Goal: Answer question/provide support

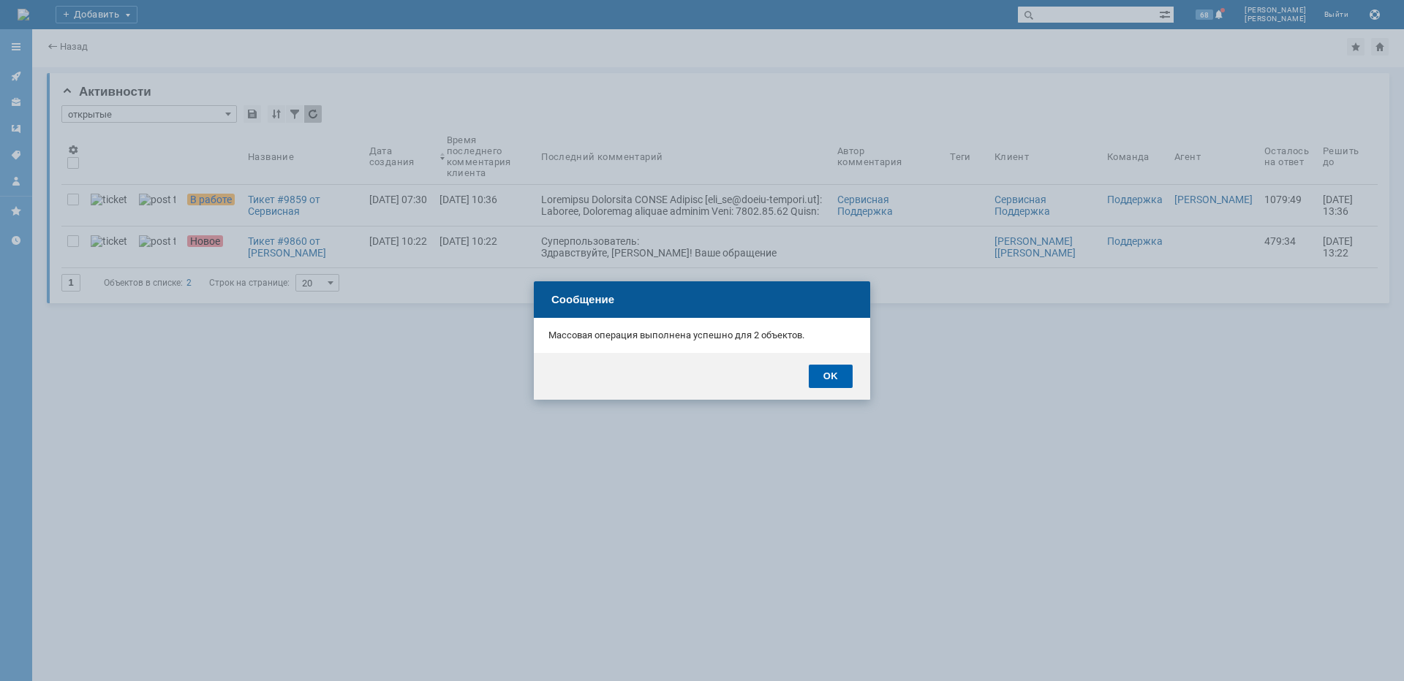
click at [829, 371] on div "OK" at bounding box center [831, 376] width 44 height 23
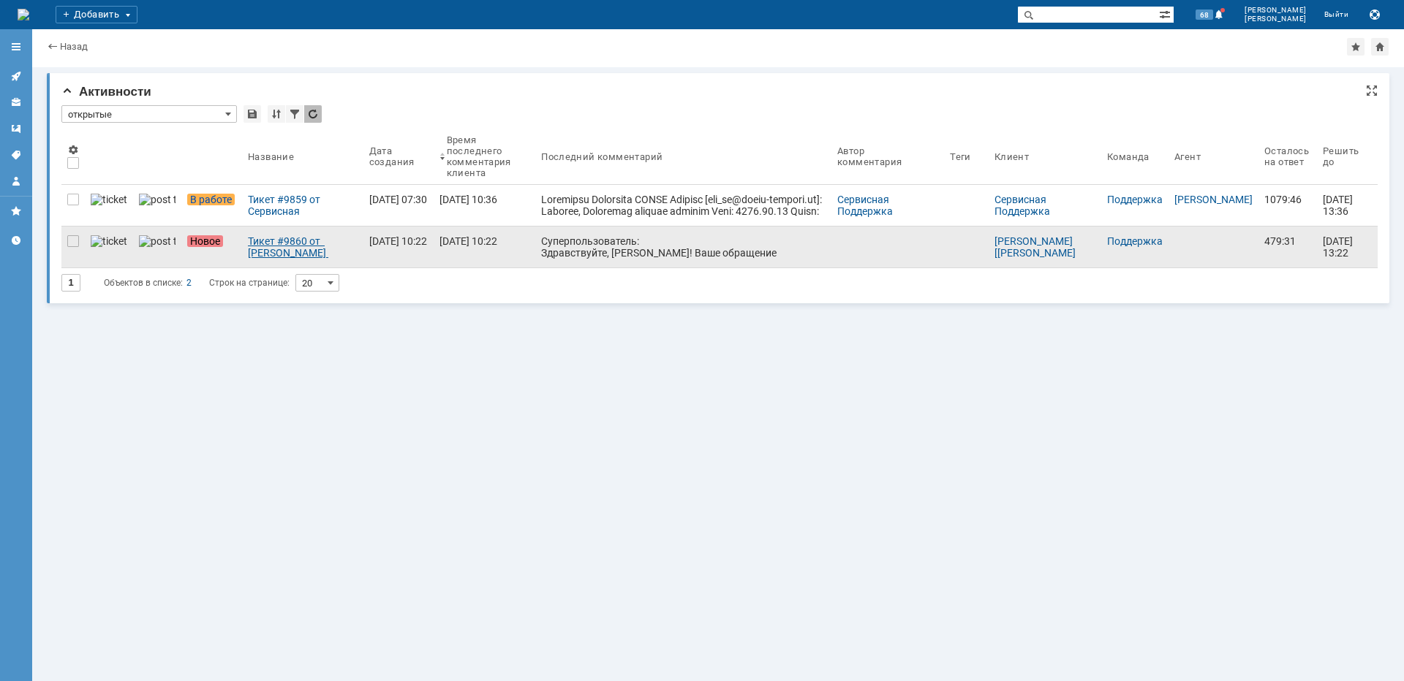
click at [257, 252] on div "Тикет #9860 от [PERSON_NAME] [[PERSON_NAME][EMAIL_ADDRESS][DOMAIN_NAME]] (стату…" at bounding box center [303, 246] width 110 height 23
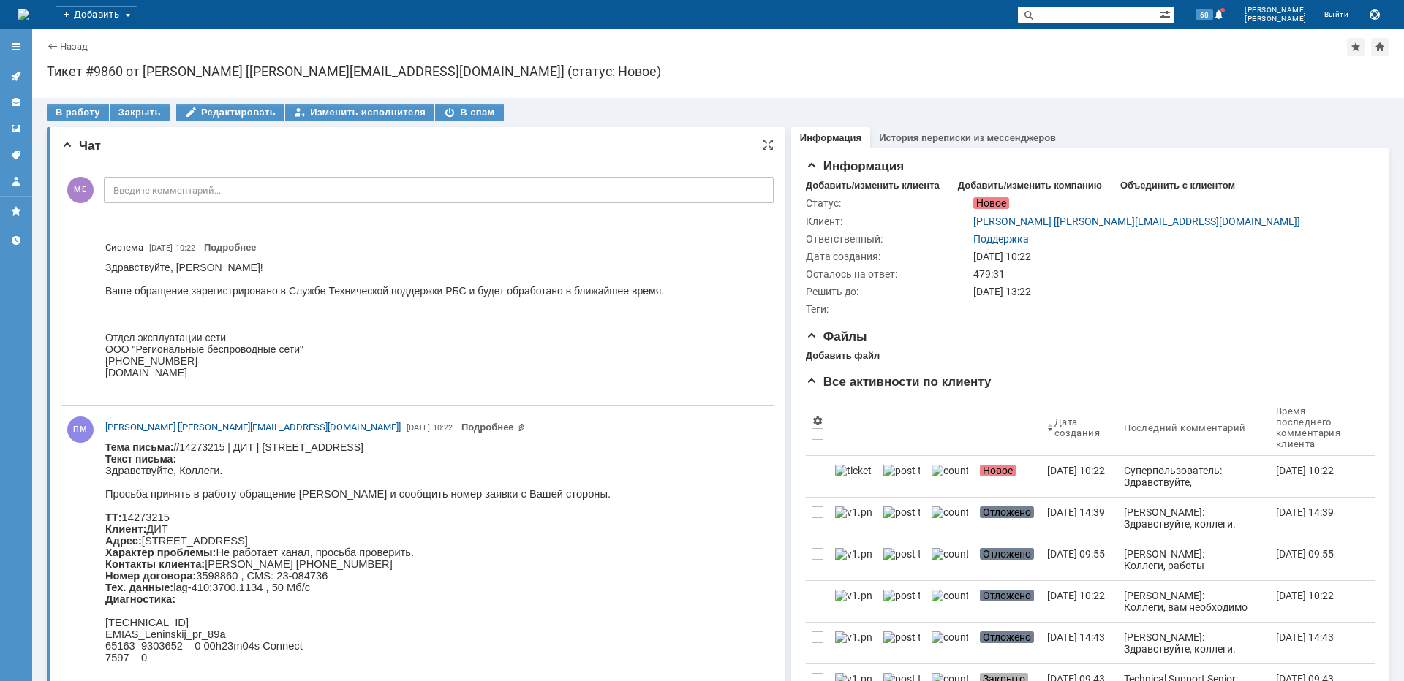
click at [411, 551] on p "Здравствуйте, Коллеги. Просьба принять в работу обращение [PERSON_NAME] и сообщ…" at bounding box center [357, 582] width 505 height 234
copy p "Ленинский"
click at [65, 113] on div "В работу" at bounding box center [78, 113] width 62 height 18
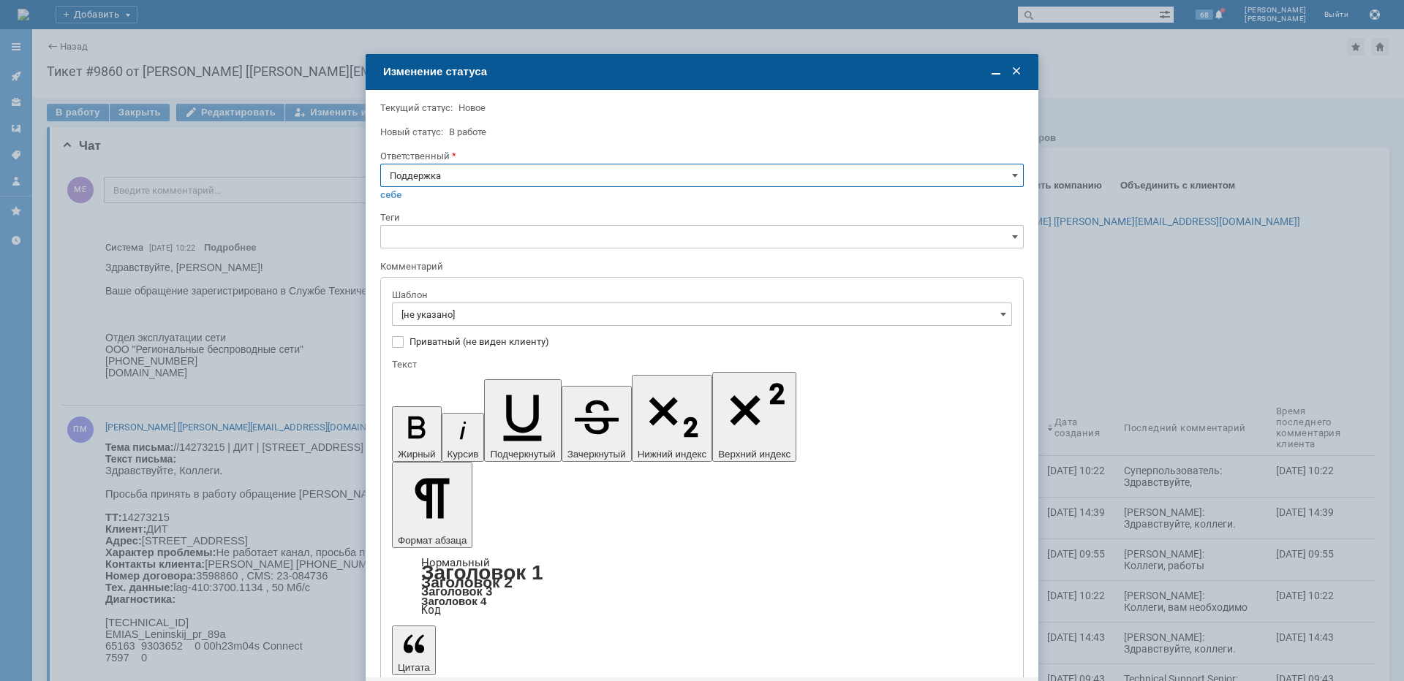
click at [484, 176] on input "Поддержка" at bounding box center [701, 175] width 643 height 23
click at [434, 320] on span "[PERSON_NAME]" at bounding box center [702, 323] width 624 height 12
type input "[PERSON_NAME]"
click at [442, 316] on input "[не указано]" at bounding box center [702, 314] width 620 height 23
type input "[PERSON_NAME]"
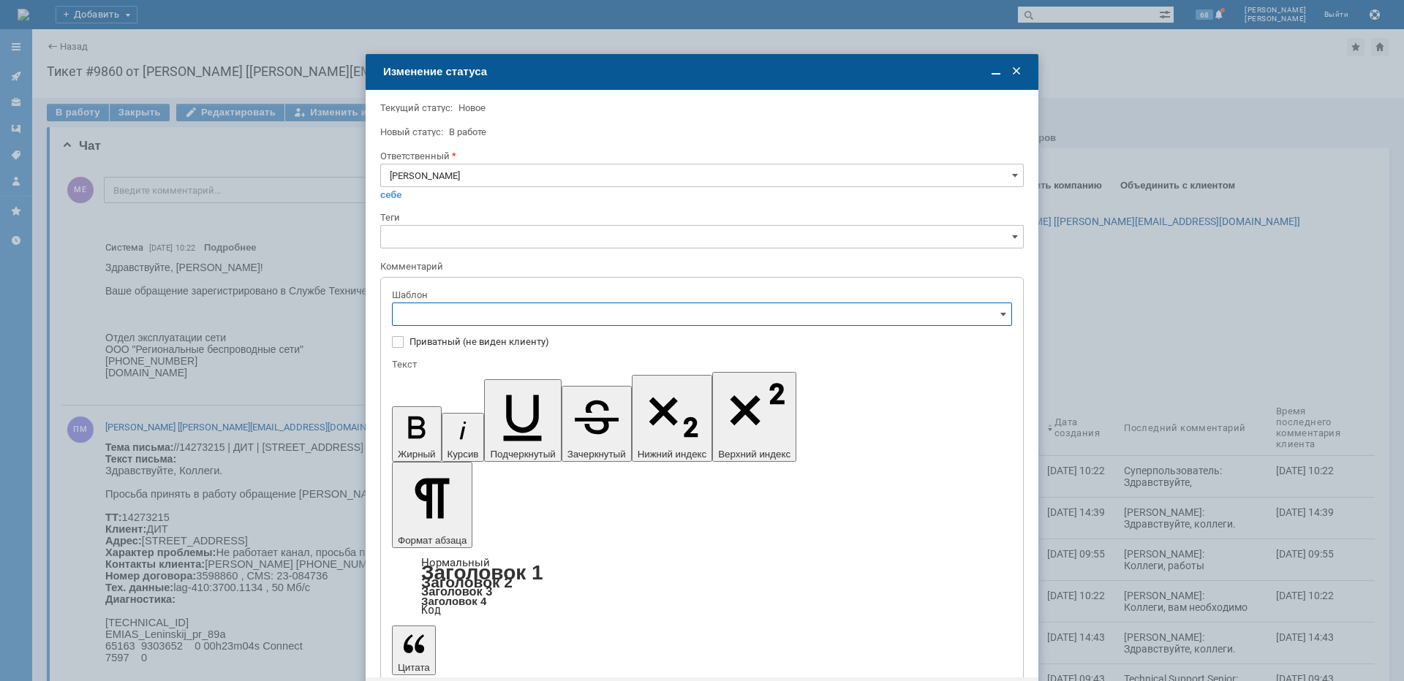
scroll to position [146, 0]
drag, startPoint x: 504, startPoint y: 440, endPoint x: 110, endPoint y: 47, distance: 557.3
click at [504, 440] on span "[операторы] штатно маки" at bounding box center [701, 437] width 601 height 12
type input "[операторы] штатно маки"
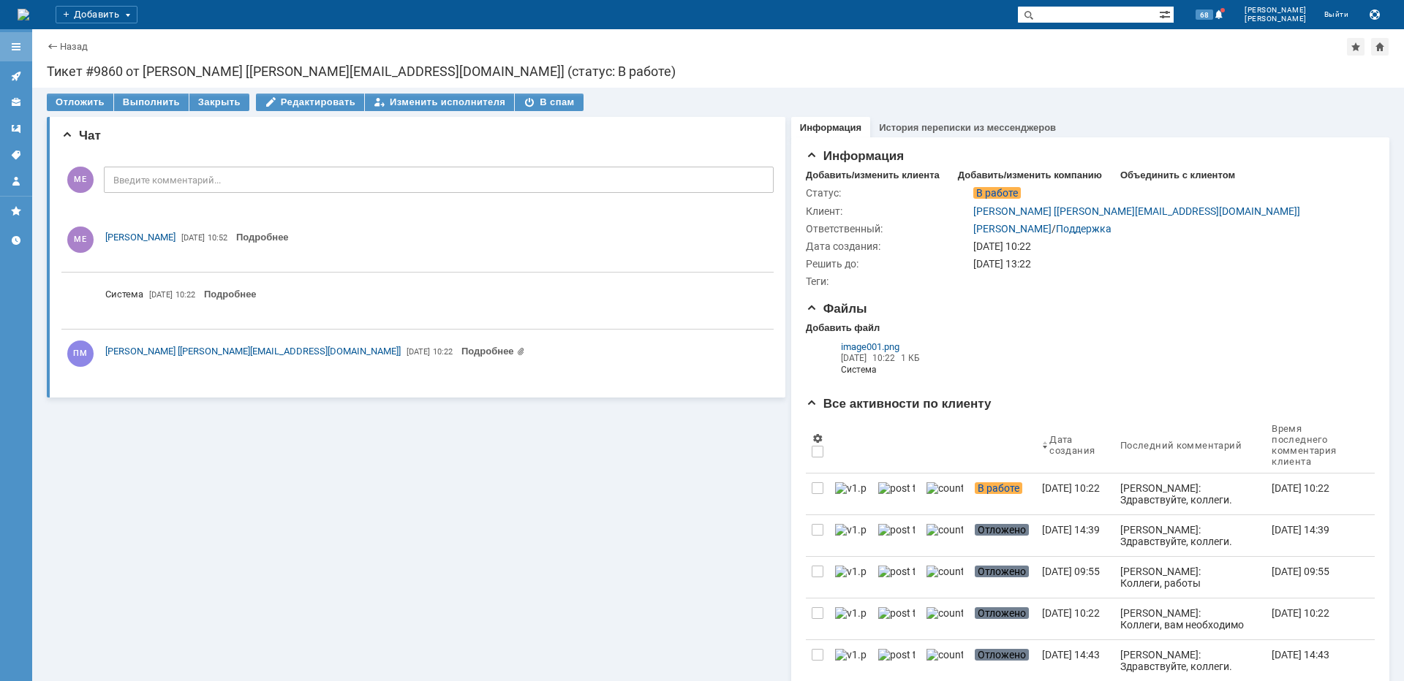
scroll to position [0, 0]
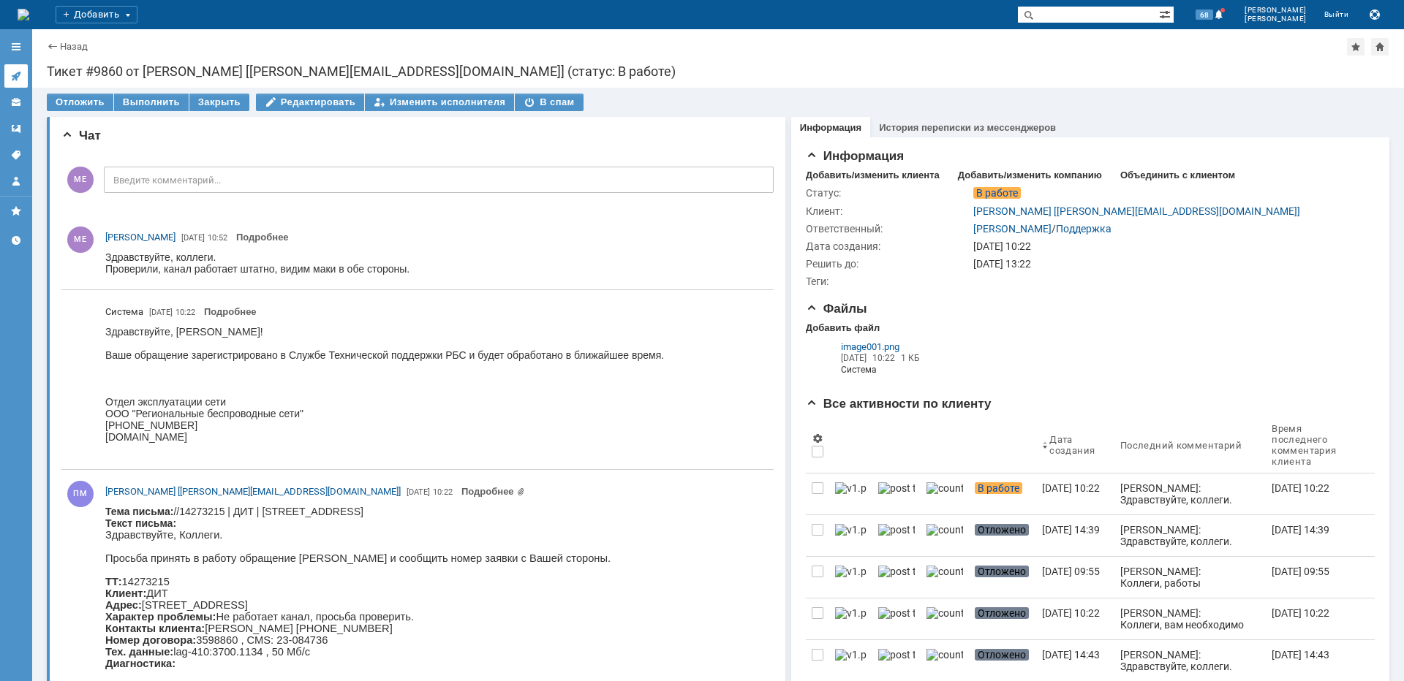
click at [13, 80] on icon at bounding box center [13, 79] width 2 height 2
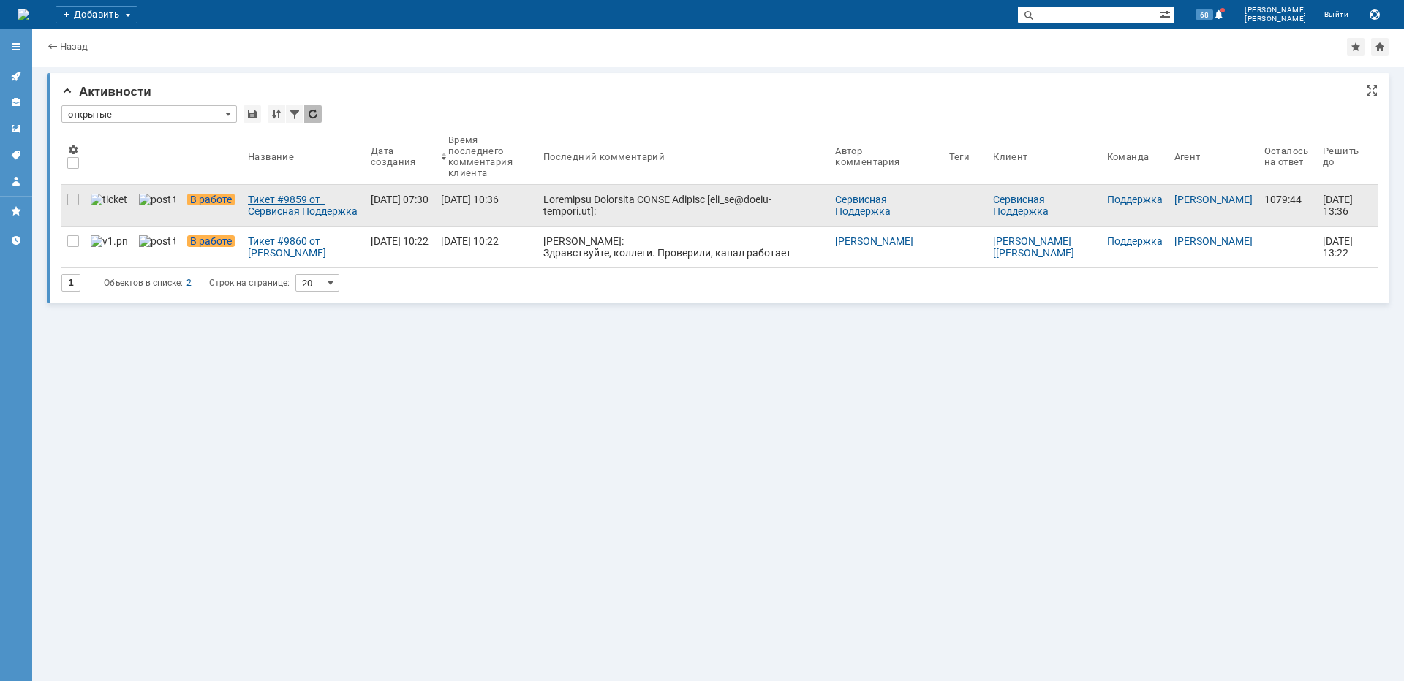
click at [295, 205] on div "Тикет #9859 от Сервисная Поддержка [PERSON_NAME] [[EMAIL_ADDRESS][DOMAIN_NAME]]…" at bounding box center [303, 205] width 111 height 23
